Goal: Task Accomplishment & Management: Complete application form

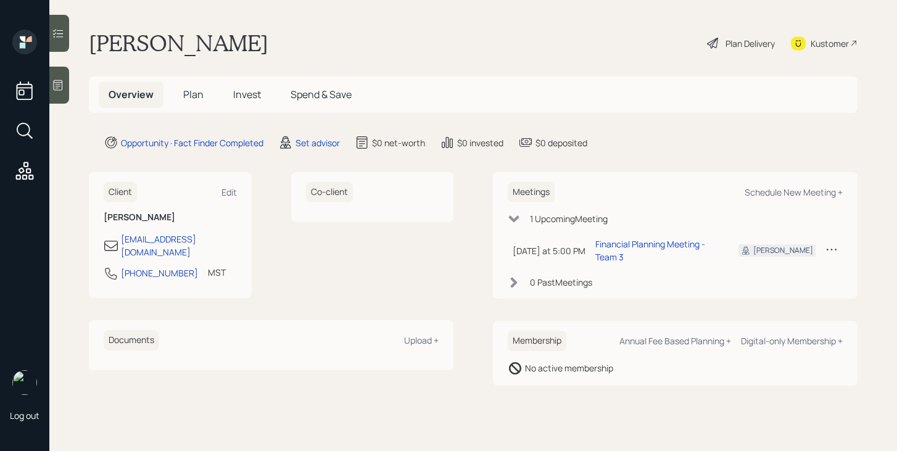
click at [191, 97] on span "Plan" at bounding box center [193, 95] width 20 height 14
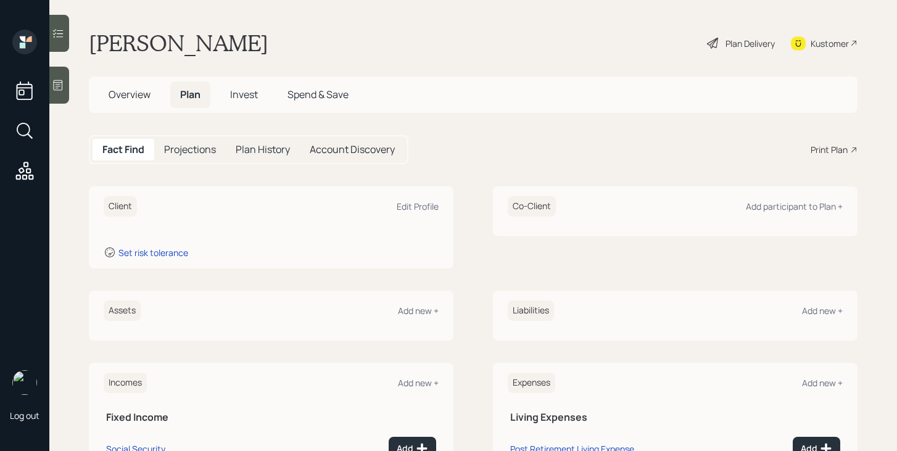
scroll to position [151, 0]
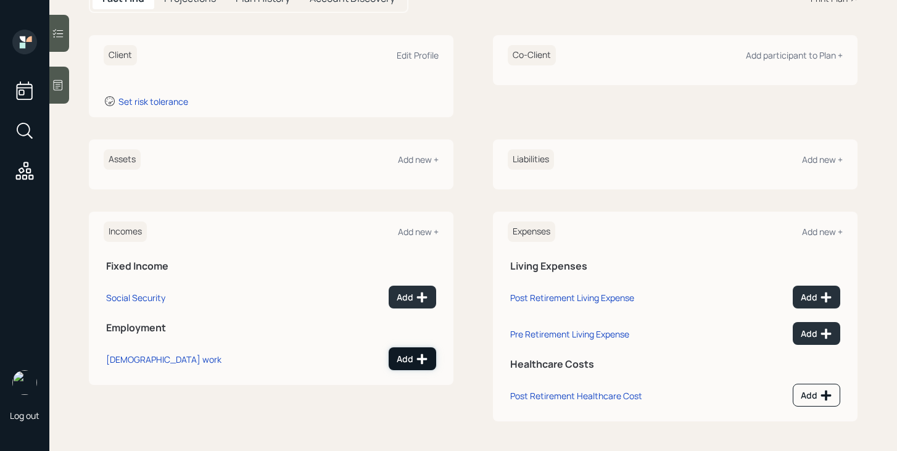
click at [415, 364] on div "Add" at bounding box center [412, 359] width 31 height 12
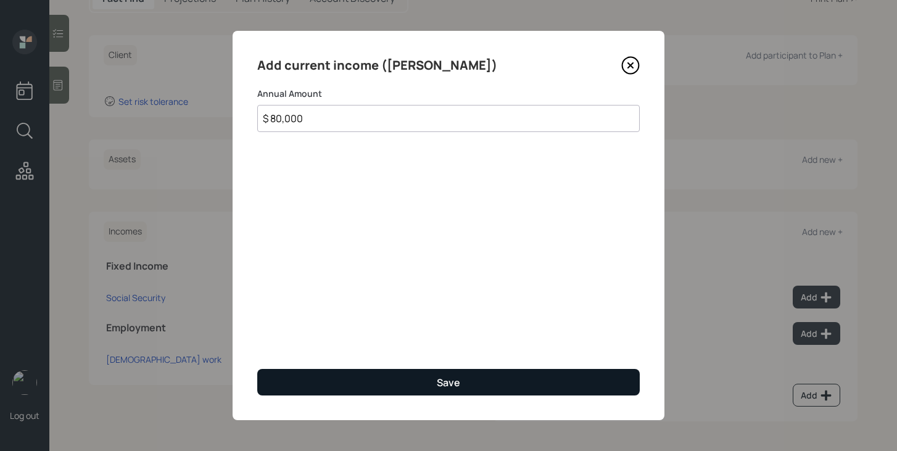
type input "$ 80,000"
click at [391, 386] on button "Save" at bounding box center [448, 382] width 383 height 27
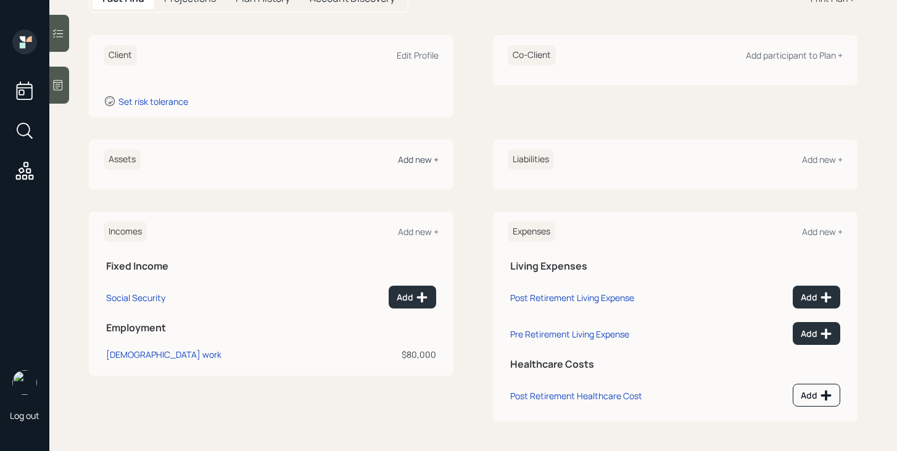
click at [427, 156] on div "Add new +" at bounding box center [418, 160] width 41 height 12
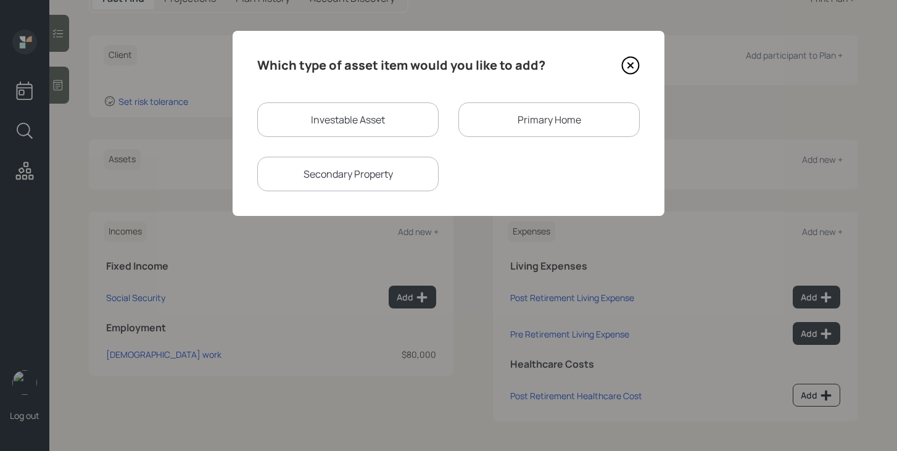
click at [330, 126] on div "Investable Asset" at bounding box center [347, 119] width 181 height 35
select select "taxable"
select select "balanced"
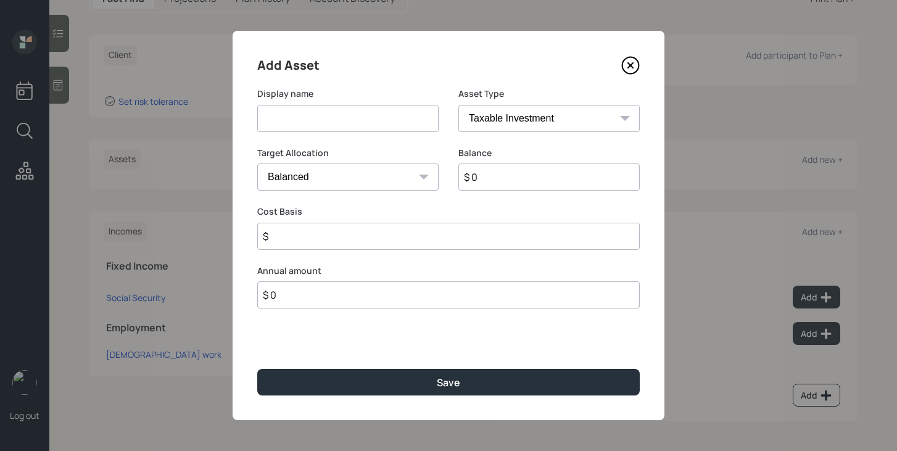
click at [330, 125] on input at bounding box center [347, 118] width 181 height 27
type input "Roth IRA"
click at [536, 117] on select "SEP IRA IRA Roth IRA 401(k) Roth 401(k) 403(b) Roth 403(b) 457(b) Roth 457(b) H…" at bounding box center [548, 118] width 181 height 27
select select "roth_ira"
click at [458, 105] on select "SEP IRA IRA Roth IRA 401(k) Roth 401(k) 403(b) Roth 403(b) 457(b) Roth 457(b) H…" at bounding box center [548, 118] width 181 height 27
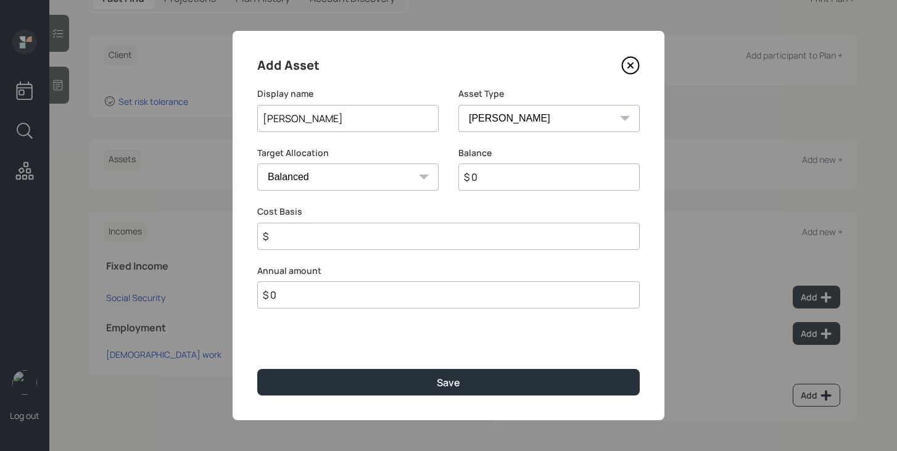
type input "$"
click at [515, 181] on input "$ 0" at bounding box center [548, 177] width 181 height 27
type input "$ 30,000"
click at [503, 230] on input "$" at bounding box center [448, 236] width 383 height 27
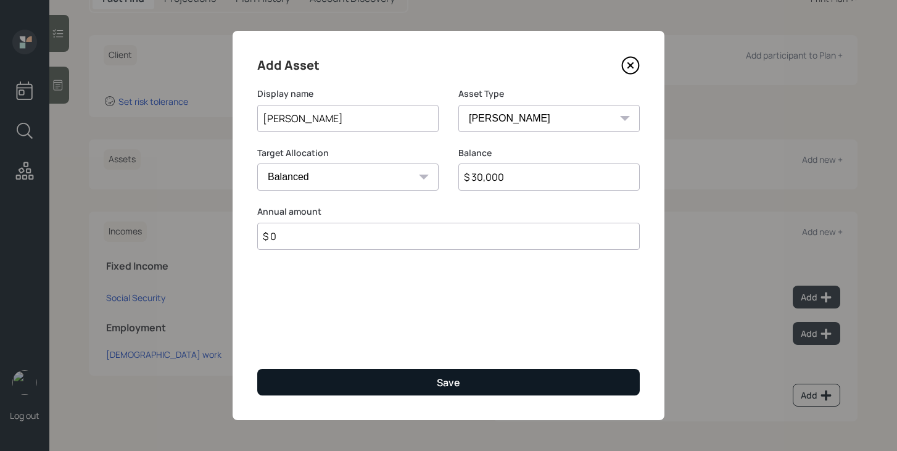
type input "$ 0"
click at [444, 384] on div "Save" at bounding box center [448, 383] width 23 height 14
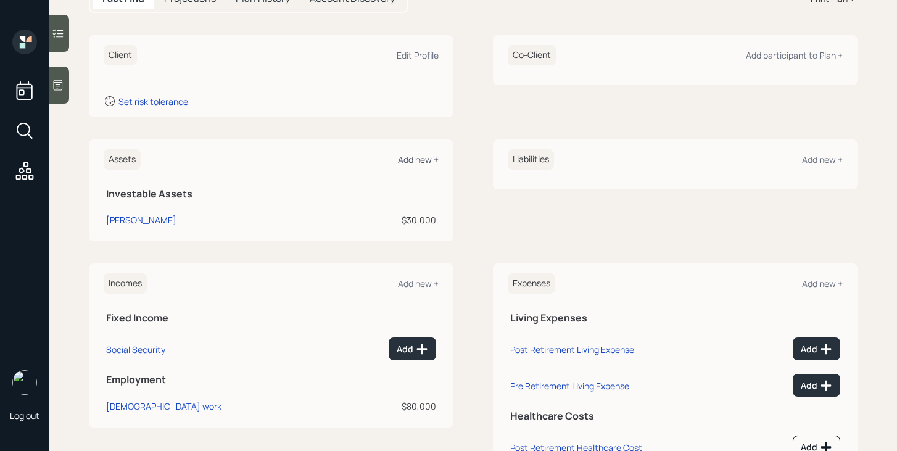
click at [429, 158] on div "Add new +" at bounding box center [418, 160] width 41 height 12
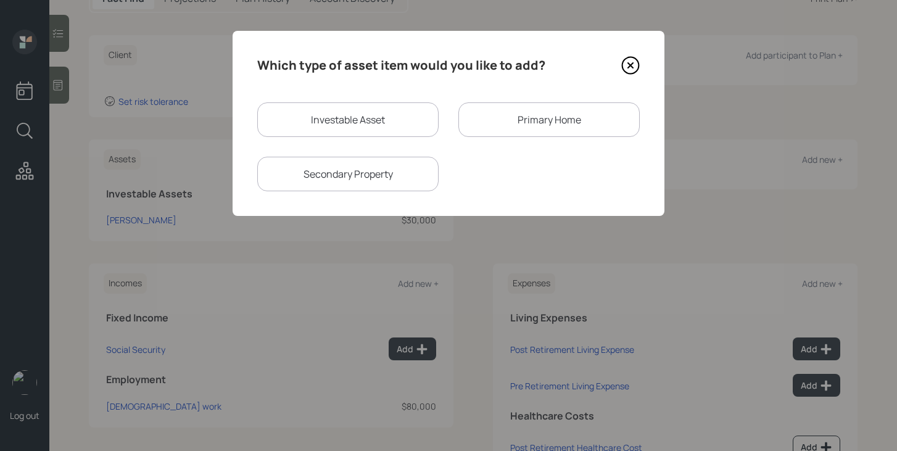
click at [355, 118] on div "Investable Asset" at bounding box center [347, 119] width 181 height 35
select select "taxable"
select select "balanced"
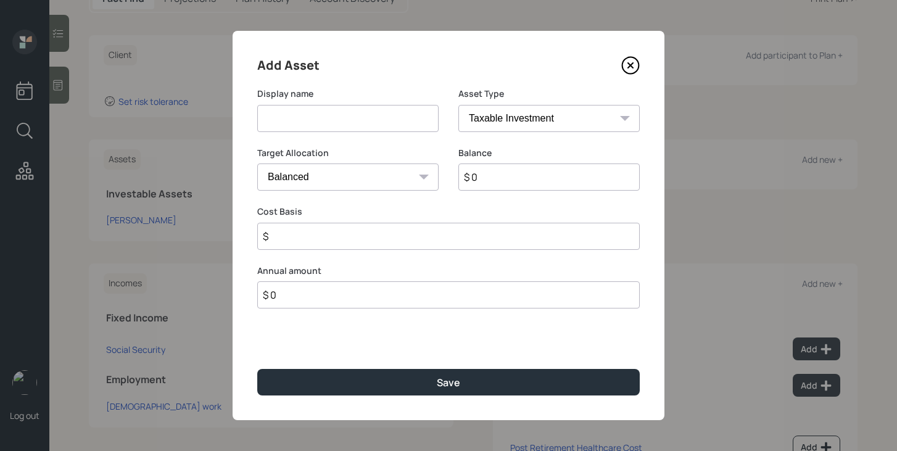
click at [355, 118] on input at bounding box center [347, 118] width 181 height 27
type input "Brokerage Account"
click at [515, 126] on select "SEP IRA IRA Roth IRA 401(k) Roth 401(k) 403(b) Roth 403(b) 457(b) Roth 457(b) H…" at bounding box center [548, 118] width 181 height 27
select select "cash"
click at [458, 105] on select "SEP IRA IRA Roth IRA 401(k) Roth 401(k) 403(b) Roth 403(b) 457(b) Roth 457(b) H…" at bounding box center [548, 118] width 181 height 27
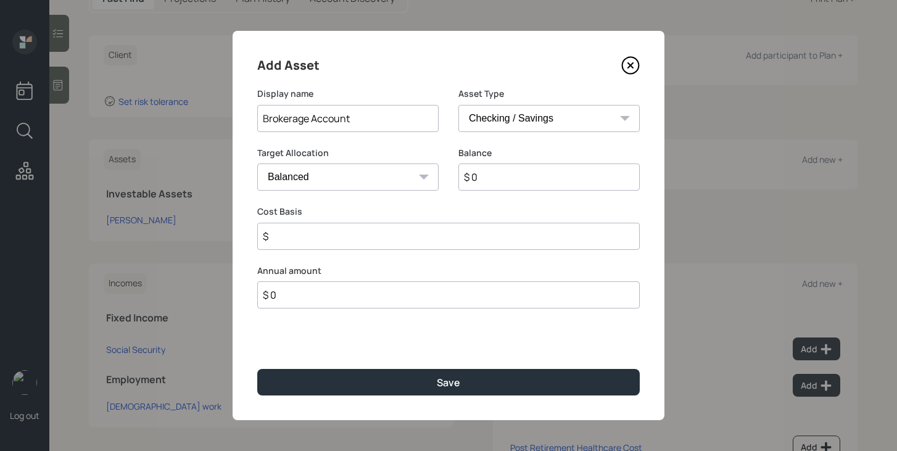
type input "$"
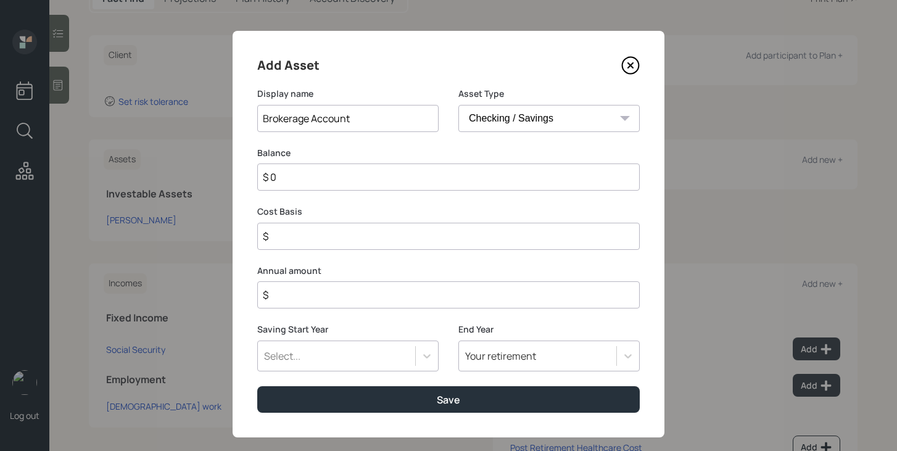
click at [520, 124] on select "SEP IRA IRA Roth IRA 401(k) Roth 401(k) 403(b) Roth 403(b) 457(b) Roth 457(b) H…" at bounding box center [548, 118] width 181 height 27
select select "taxable"
click at [458, 105] on select "SEP IRA IRA Roth IRA 401(k) Roth 401(k) 403(b) Roth 403(b) 457(b) Roth 457(b) H…" at bounding box center [548, 118] width 181 height 27
click at [488, 172] on input "$ 0" at bounding box center [548, 177] width 181 height 27
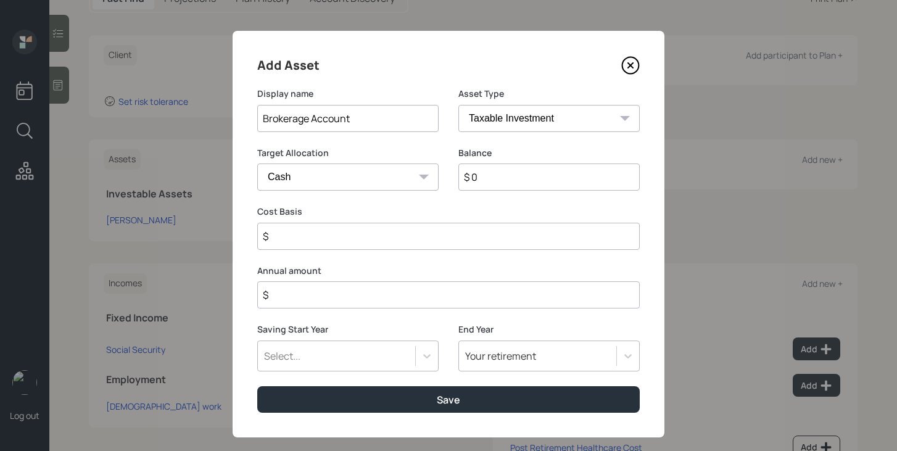
type input "$ 2"
type input "$ 20"
type input "$ 200"
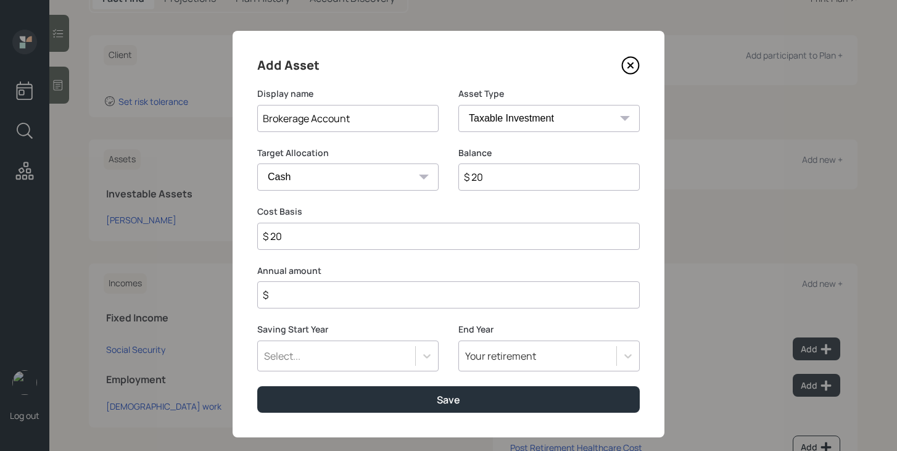
type input "$ 200"
type input "$ 2,000"
type input "$ 20,000"
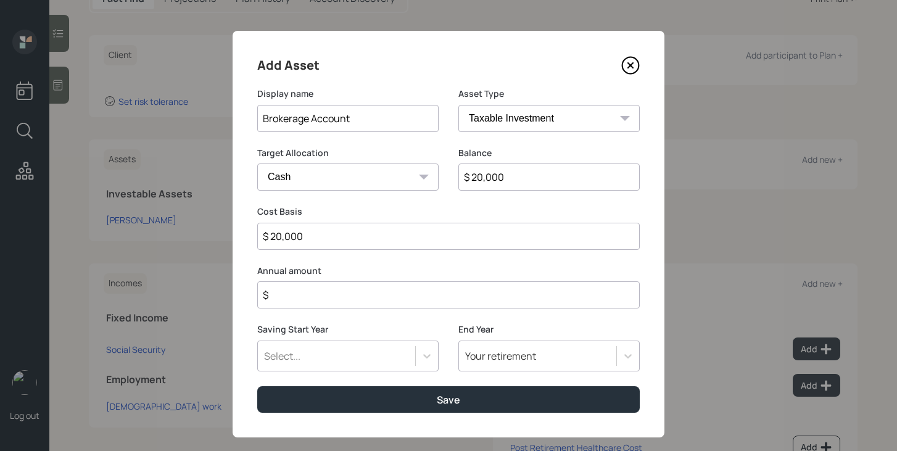
click at [428, 298] on input "$" at bounding box center [448, 294] width 383 height 27
type input "$ 14,000"
click at [406, 354] on div "Select..." at bounding box center [347, 356] width 181 height 31
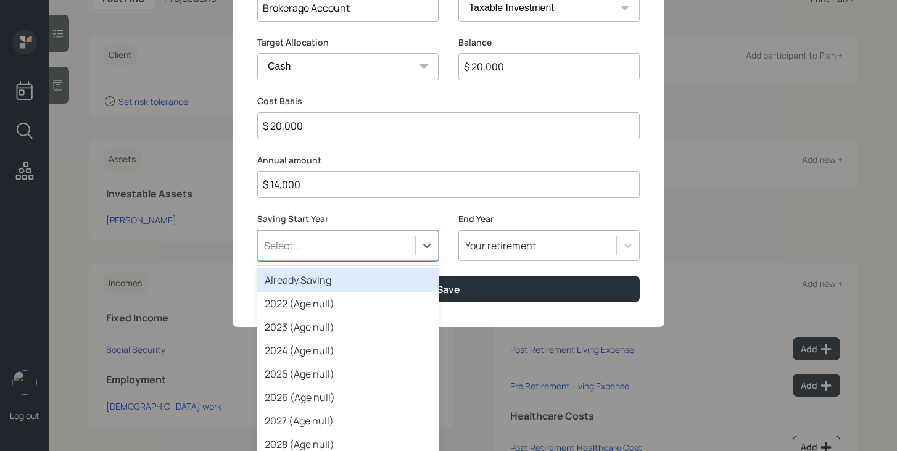
click at [380, 281] on div "Already Saving" at bounding box center [347, 279] width 181 height 23
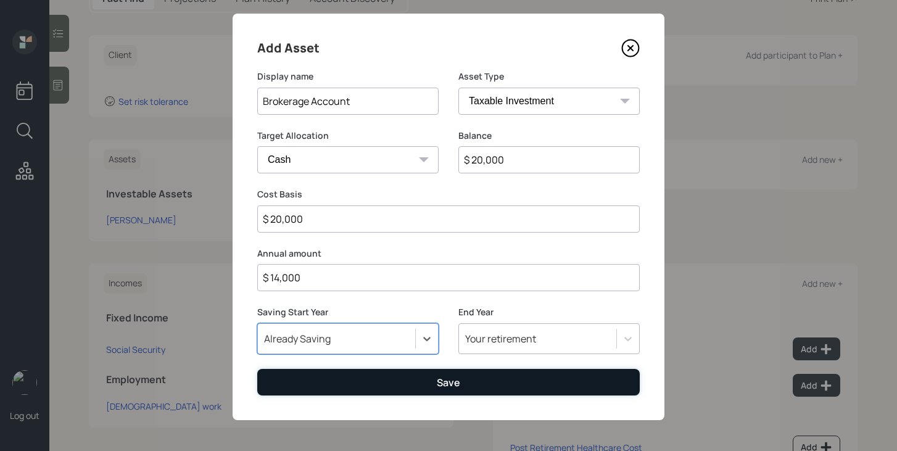
click at [392, 379] on button "Save" at bounding box center [448, 382] width 383 height 27
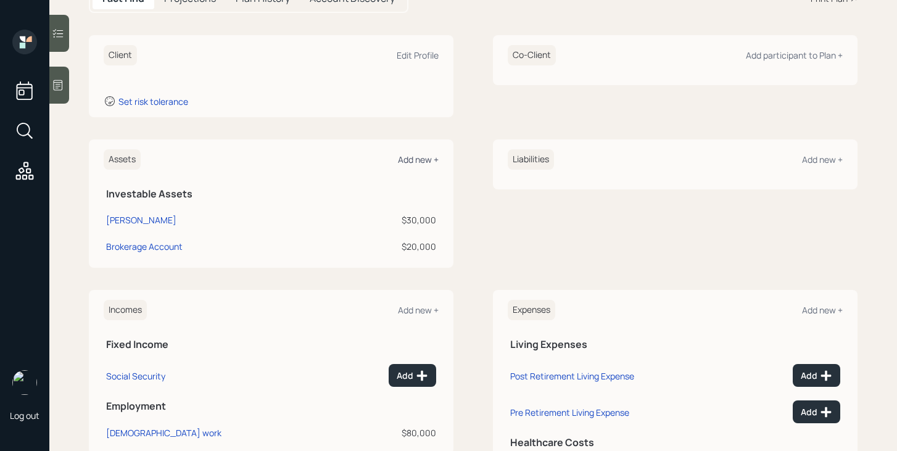
click at [429, 160] on div "Add new +" at bounding box center [418, 160] width 41 height 12
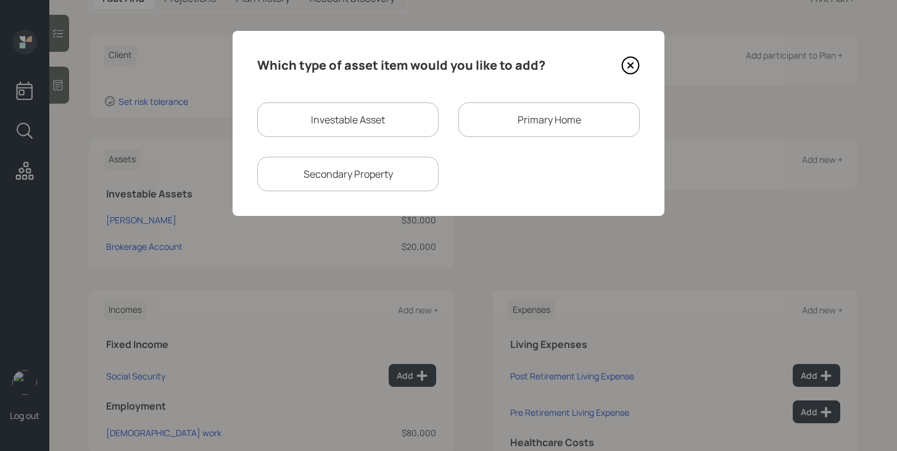
click at [381, 122] on div "Investable Asset" at bounding box center [347, 119] width 181 height 35
select select "taxable"
select select "balanced"
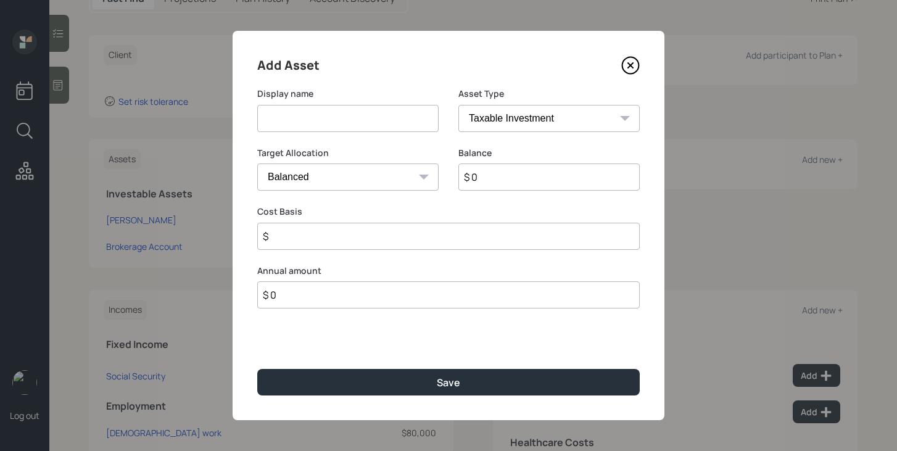
click at [381, 122] on input at bounding box center [347, 118] width 181 height 27
type input "Savings"
click at [539, 125] on select "SEP IRA IRA Roth IRA 401(k) Roth 401(k) 403(b) Roth 403(b) 457(b) Roth 457(b) H…" at bounding box center [548, 118] width 181 height 27
select select "cash"
click at [458, 105] on select "SEP IRA IRA Roth IRA 401(k) Roth 401(k) 403(b) Roth 403(b) 457(b) Roth 457(b) H…" at bounding box center [548, 118] width 181 height 27
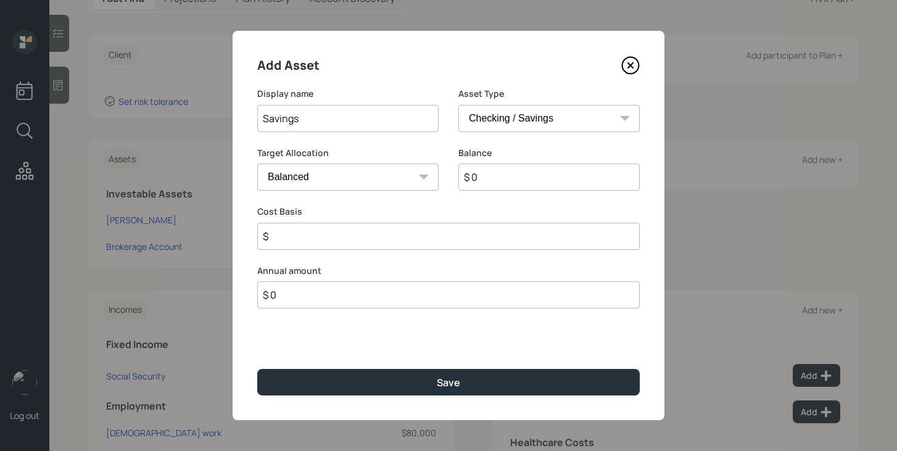
type input "$"
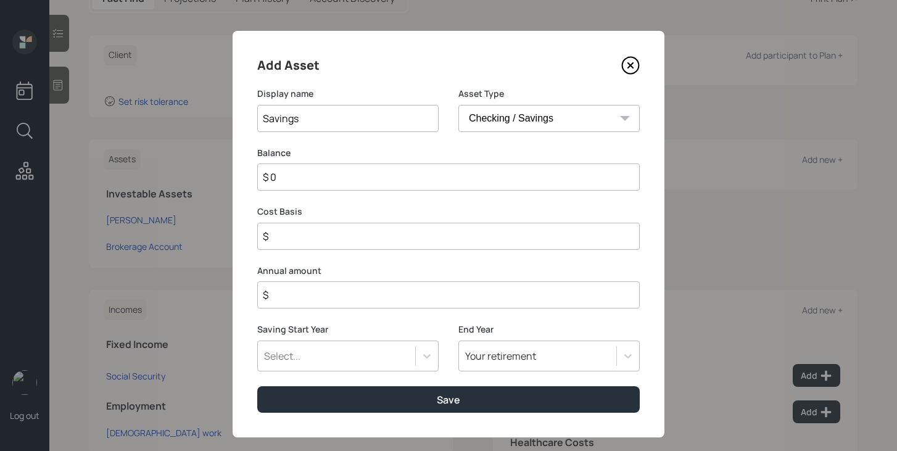
click at [480, 173] on input "$ 0" at bounding box center [448, 177] width 383 height 27
type input "$ 1"
type input "$ 10"
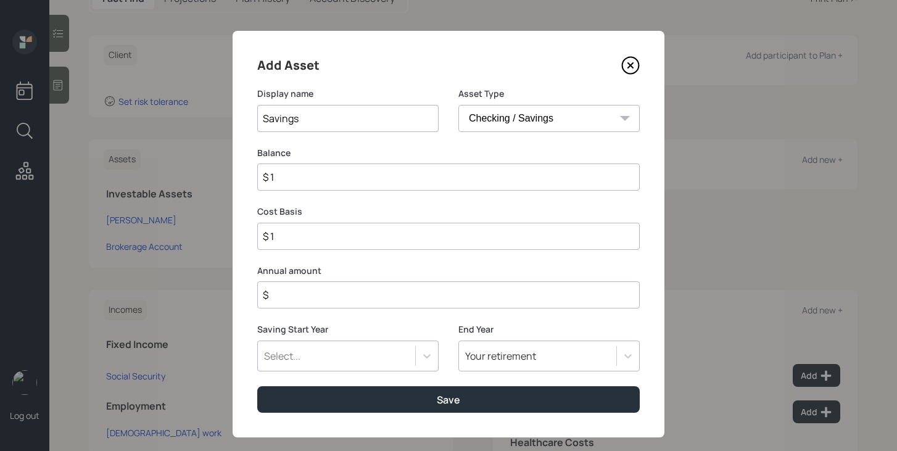
type input "$ 10"
type input "$ 100"
type input "$ 1,000"
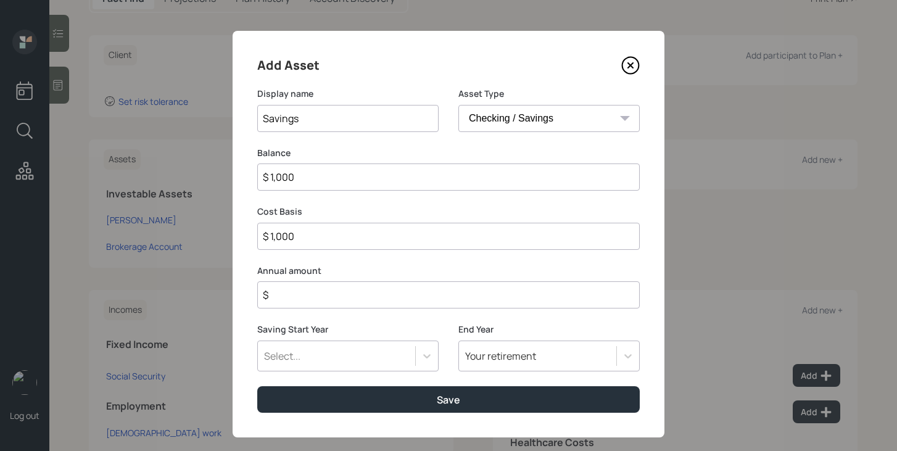
type input "$ 10,000"
type input "$ 100,000"
click at [468, 292] on input "$" at bounding box center [448, 294] width 383 height 27
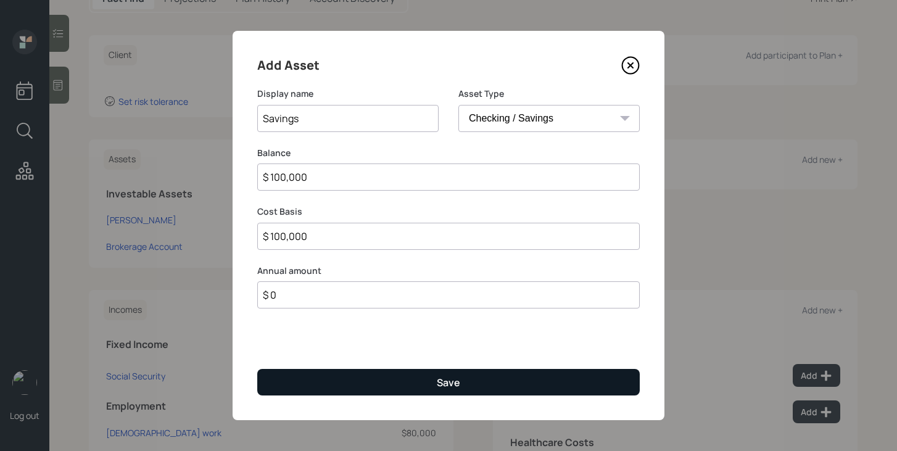
type input "$ 0"
click at [458, 388] on div "Save" at bounding box center [448, 383] width 23 height 14
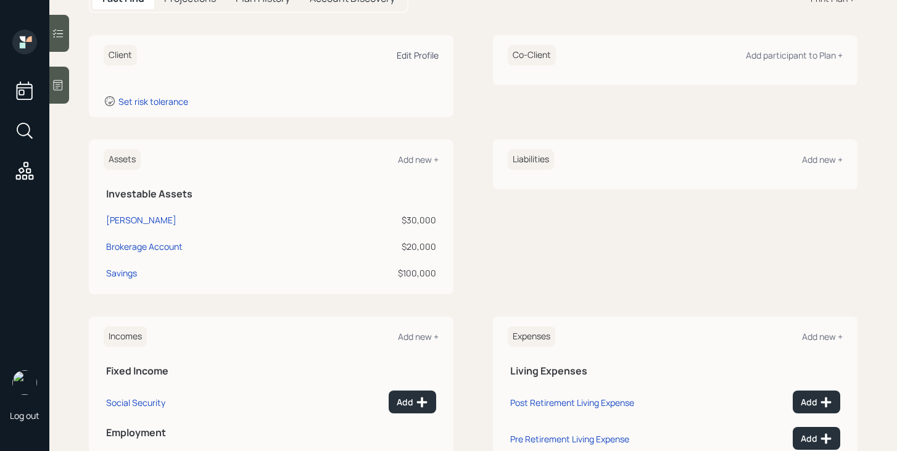
click at [425, 57] on div "Edit Profile" at bounding box center [418, 55] width 42 height 12
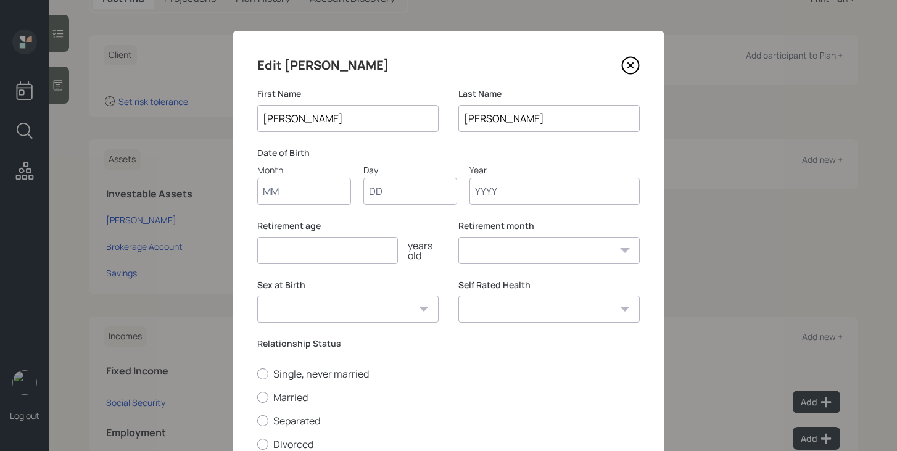
click at [313, 197] on input "Month" at bounding box center [304, 191] width 94 height 27
type input "01"
type input "1976"
select select "1"
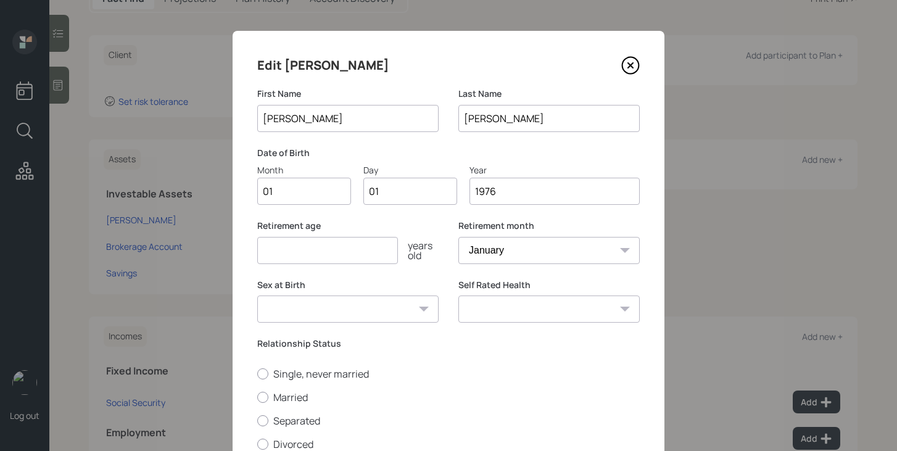
type input "1976"
click at [275, 255] on input "number" at bounding box center [327, 250] width 141 height 27
type input "70"
click at [403, 370] on label "Single, never married" at bounding box center [448, 374] width 383 height 14
click at [257, 373] on input "Single, never married" at bounding box center [257, 373] width 1 height 1
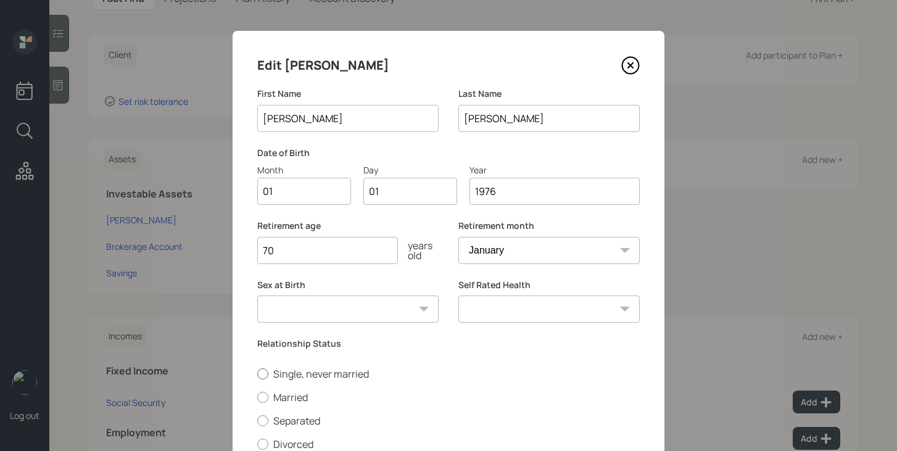
radio input "true"
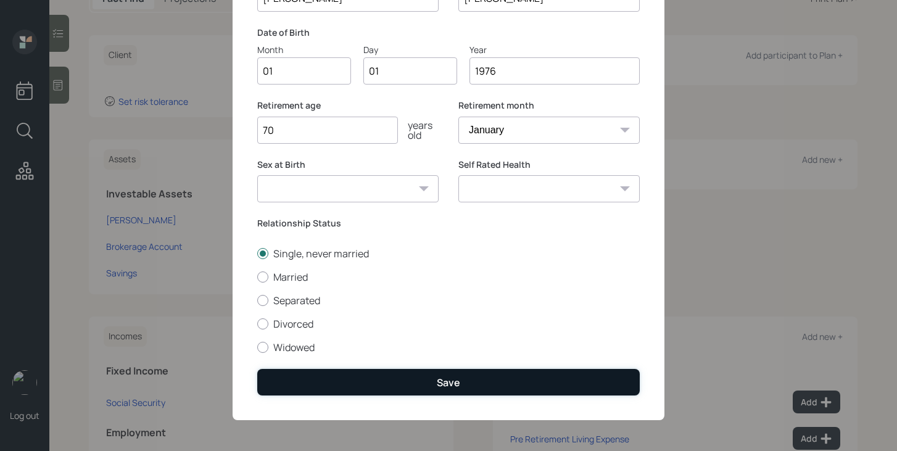
click at [363, 373] on button "Save" at bounding box center [448, 382] width 383 height 27
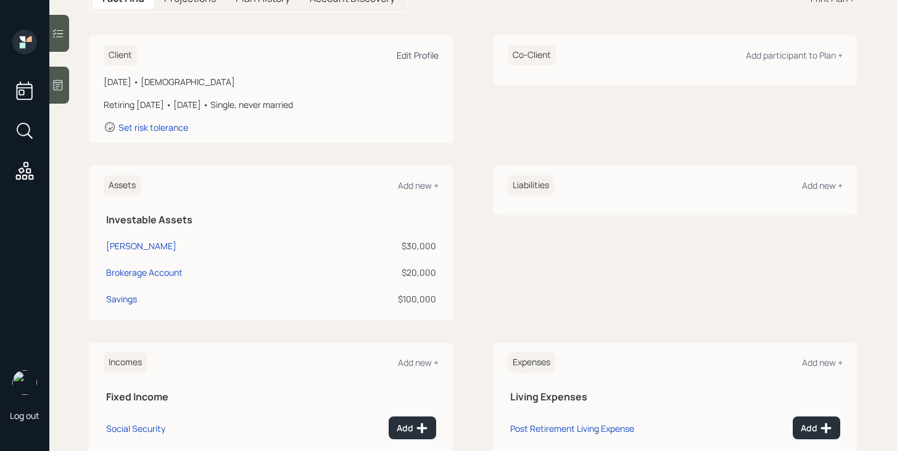
click at [414, 56] on div "Edit Profile" at bounding box center [418, 55] width 42 height 12
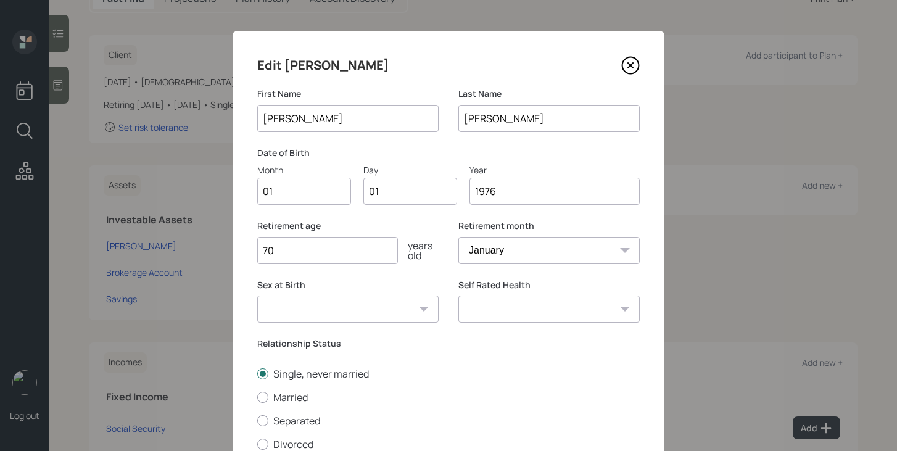
click at [318, 252] on input "70" at bounding box center [327, 250] width 141 height 27
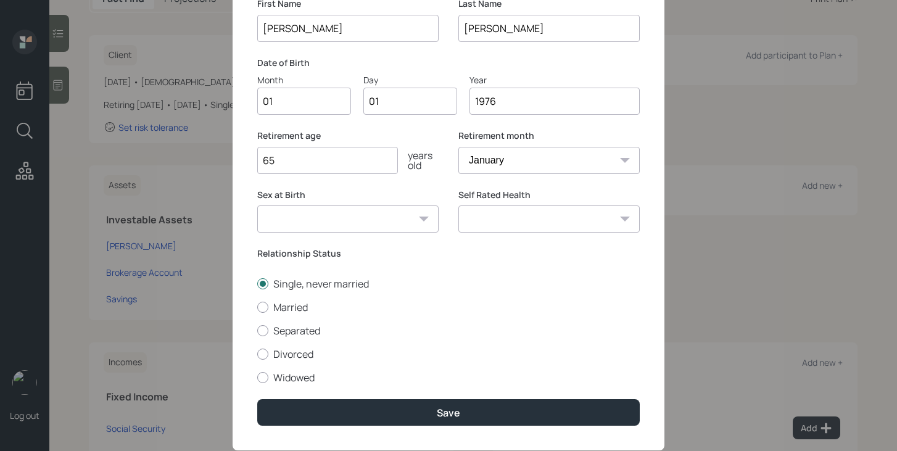
scroll to position [121, 0]
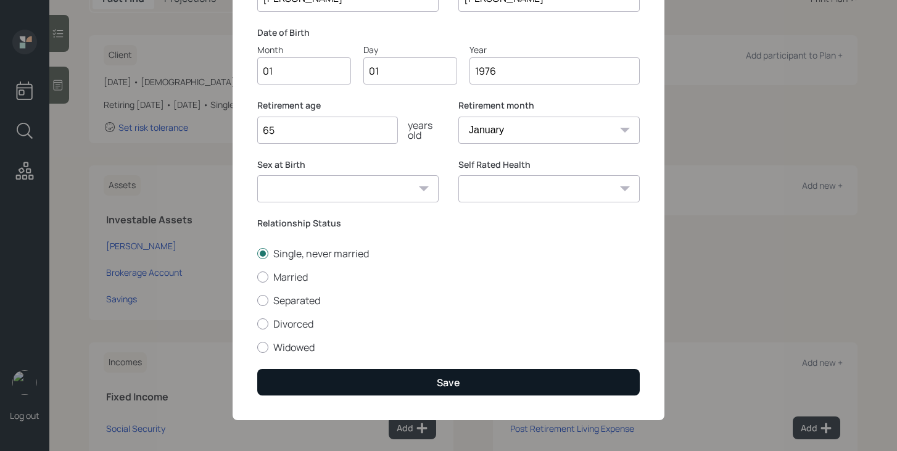
type input "65"
click at [468, 384] on button "Save" at bounding box center [448, 382] width 383 height 27
